Goal: Navigation & Orientation: Find specific page/section

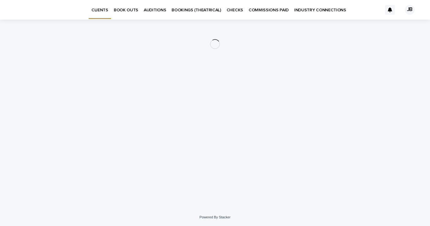
click at [156, 10] on p "AUDITIONS" at bounding box center [155, 6] width 22 height 13
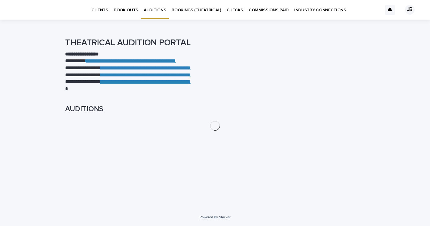
click at [118, 12] on p "BOOK OUTS" at bounding box center [126, 6] width 24 height 13
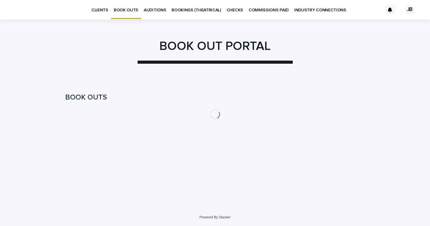
click at [96, 7] on div "CLIENTS BOOK OUTS AUDITIONS BOOKINGS (THEATRICAL) CHECKS COMMISSIONS PAID INDUS…" at bounding box center [198, 10] width 367 height 20
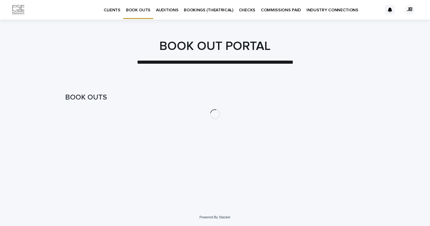
click at [103, 9] on div "CLIENTS" at bounding box center [112, 6] width 22 height 13
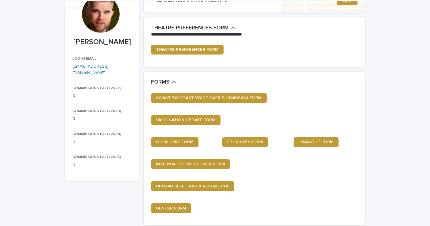
scroll to position [66, 0]
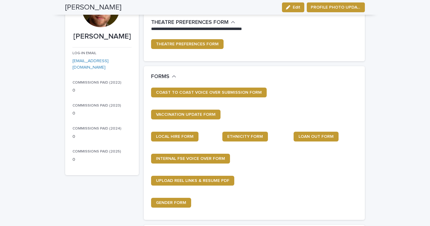
click at [198, 50] on div "THEATRE PREFERENCES FORM" at bounding box center [254, 46] width 207 height 15
click at [197, 44] on span "THEATRE PREFERENCES FORM" at bounding box center [187, 44] width 63 height 4
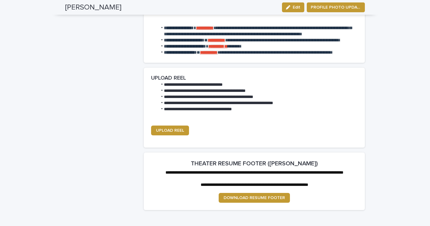
scroll to position [769, 0]
click at [174, 132] on span "UPLOAD REEL" at bounding box center [170, 130] width 28 height 4
